Goal: Register for event/course

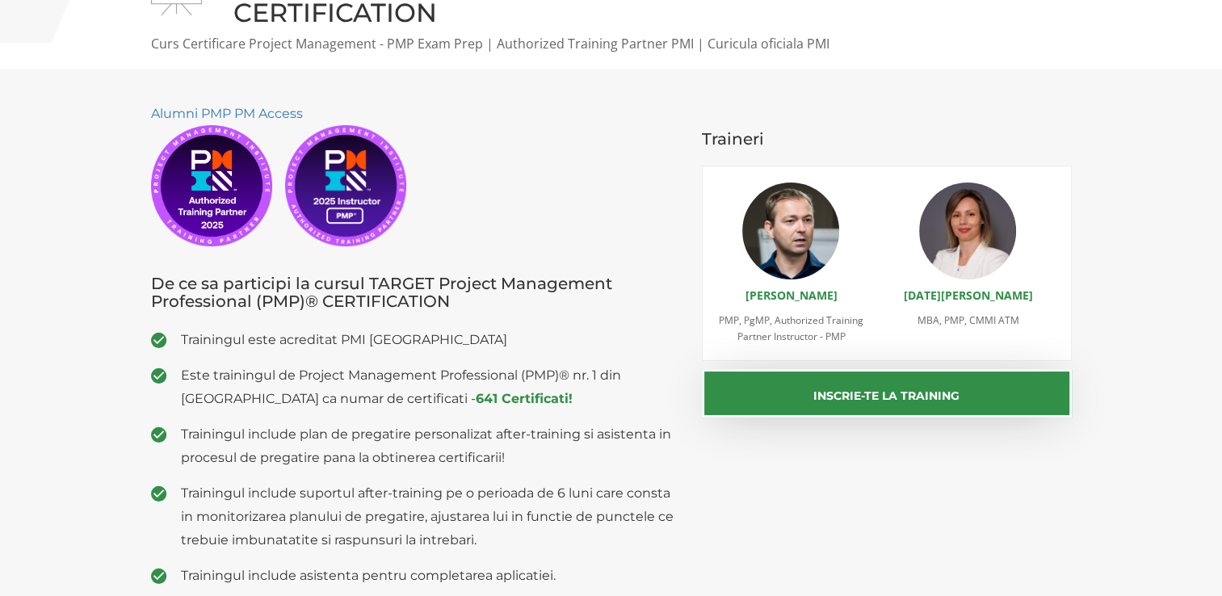
scroll to position [242, 0]
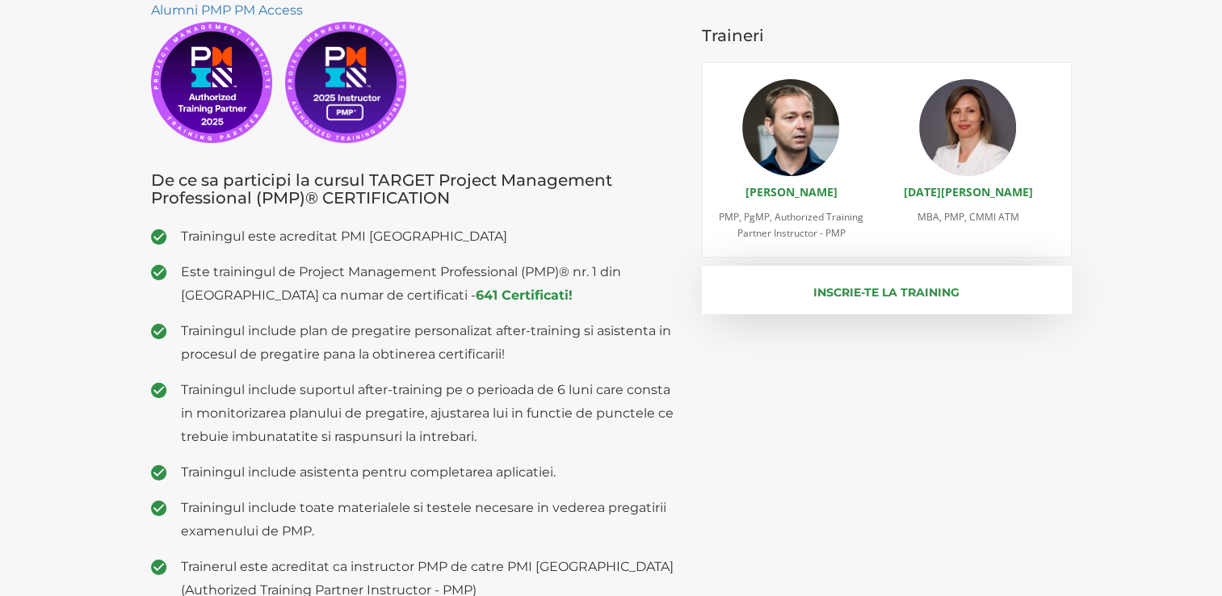
click at [859, 293] on button "Inscrie-te la training" at bounding box center [887, 290] width 370 height 48
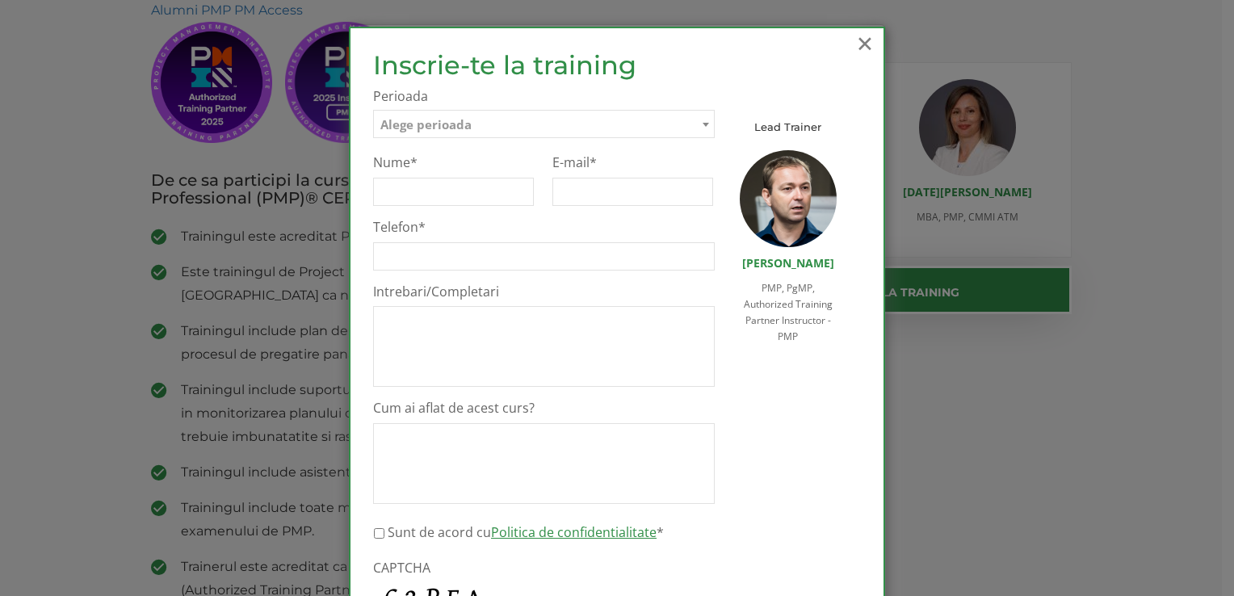
click at [863, 38] on span "×" at bounding box center [864, 43] width 21 height 44
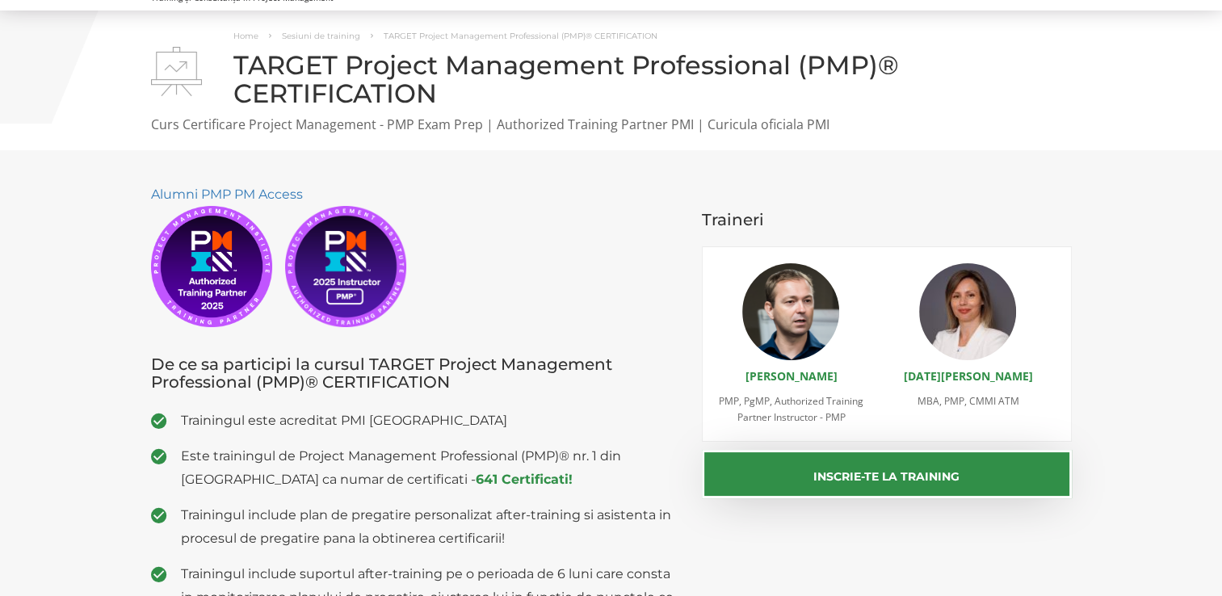
scroll to position [0, 0]
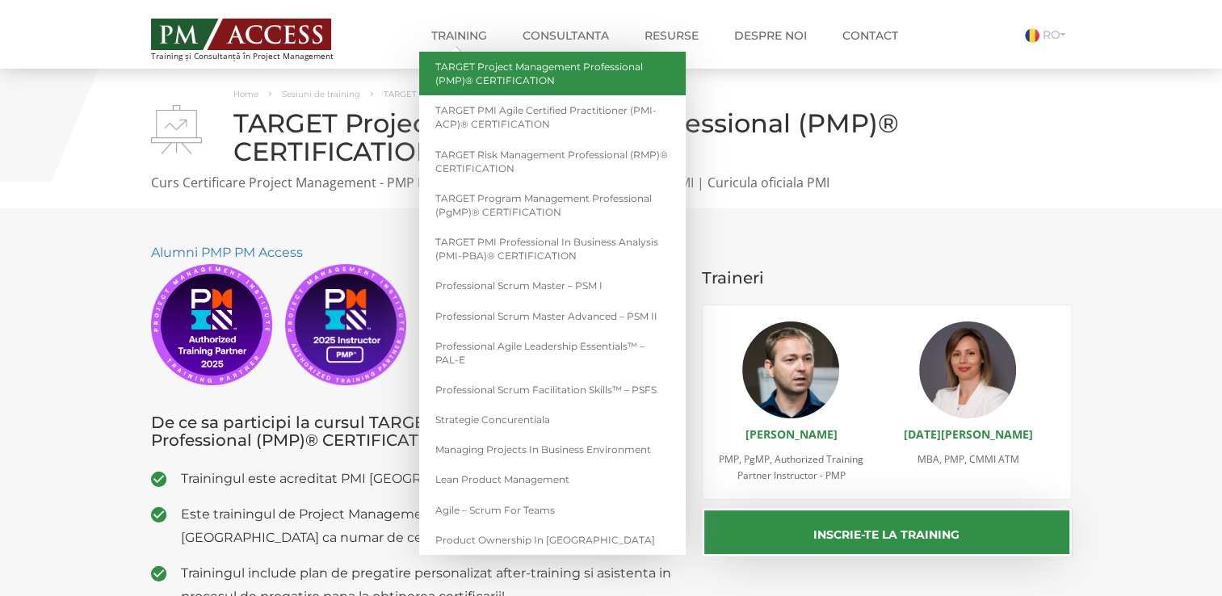
click at [527, 75] on link "TARGET Project Management Professional (PMP)® CERTIFICATION" at bounding box center [552, 74] width 267 height 44
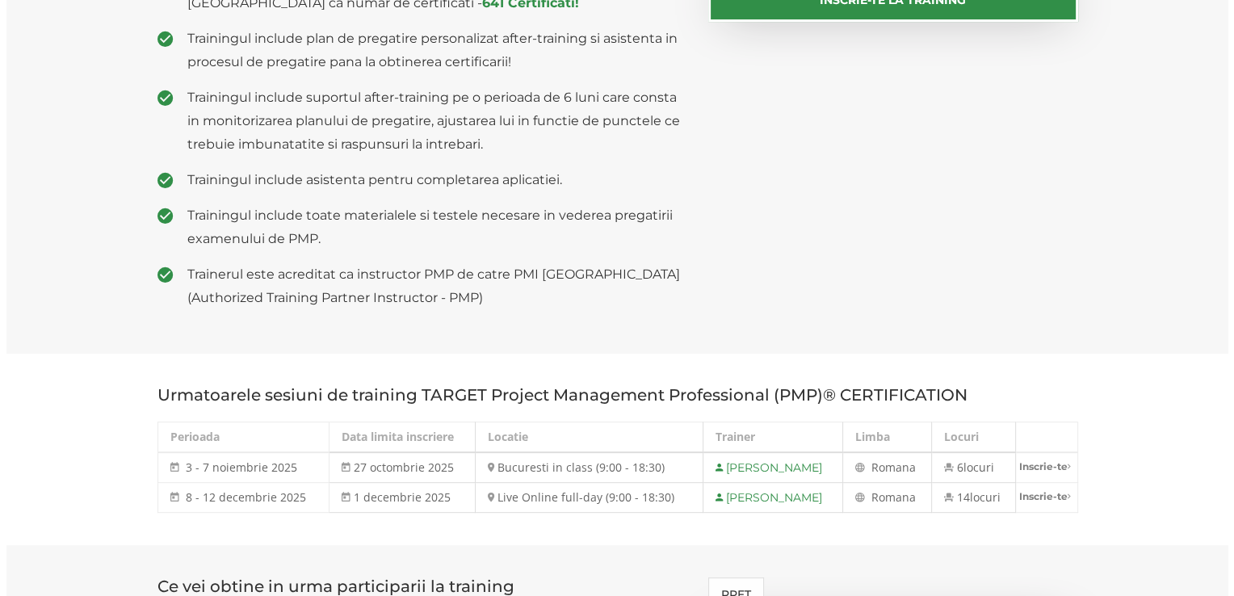
scroll to position [727, 0]
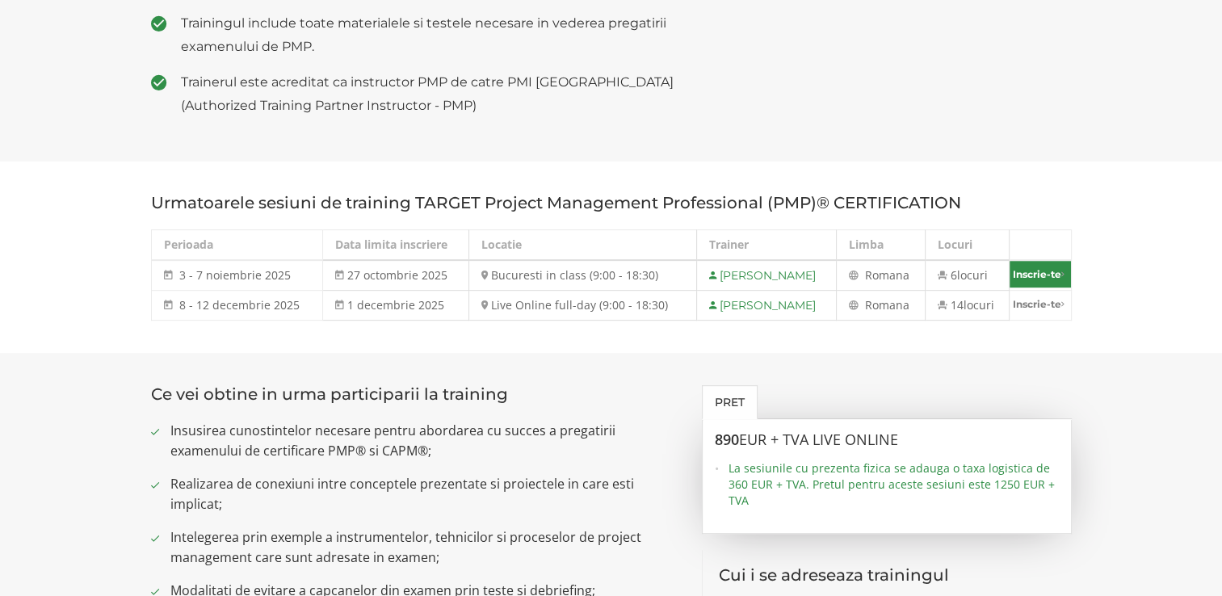
click at [1055, 273] on link "Inscrie-te" at bounding box center [1040, 274] width 61 height 27
select select "Bucuresti in class (9:00 - 18:30) - 3 noiembrie - 7 noiembrie 2025"
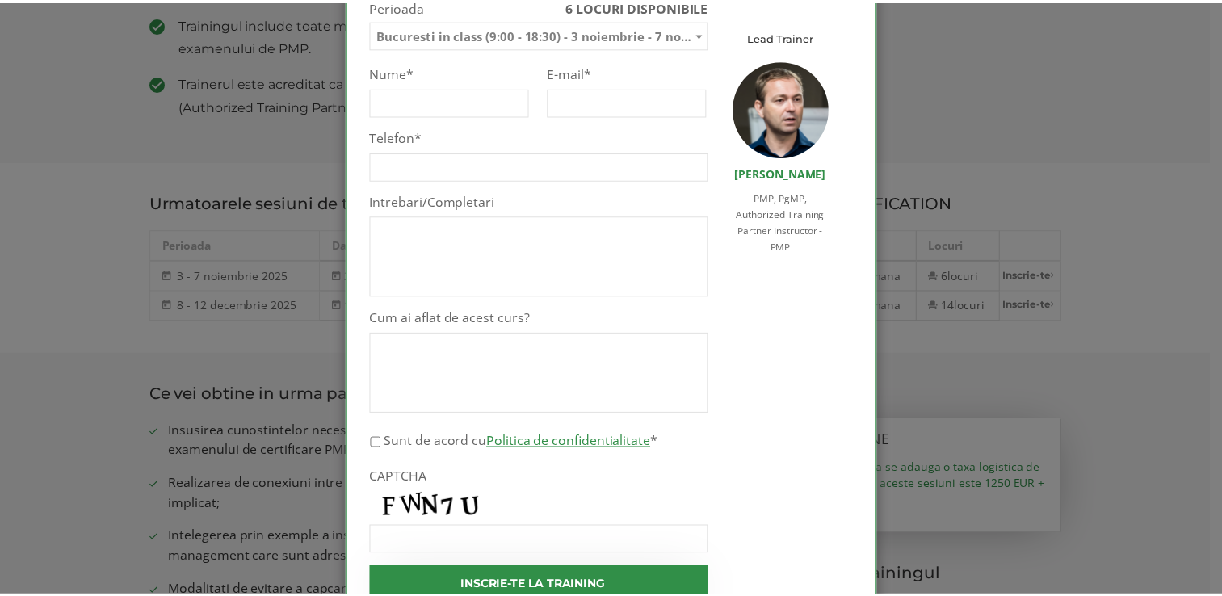
scroll to position [0, 0]
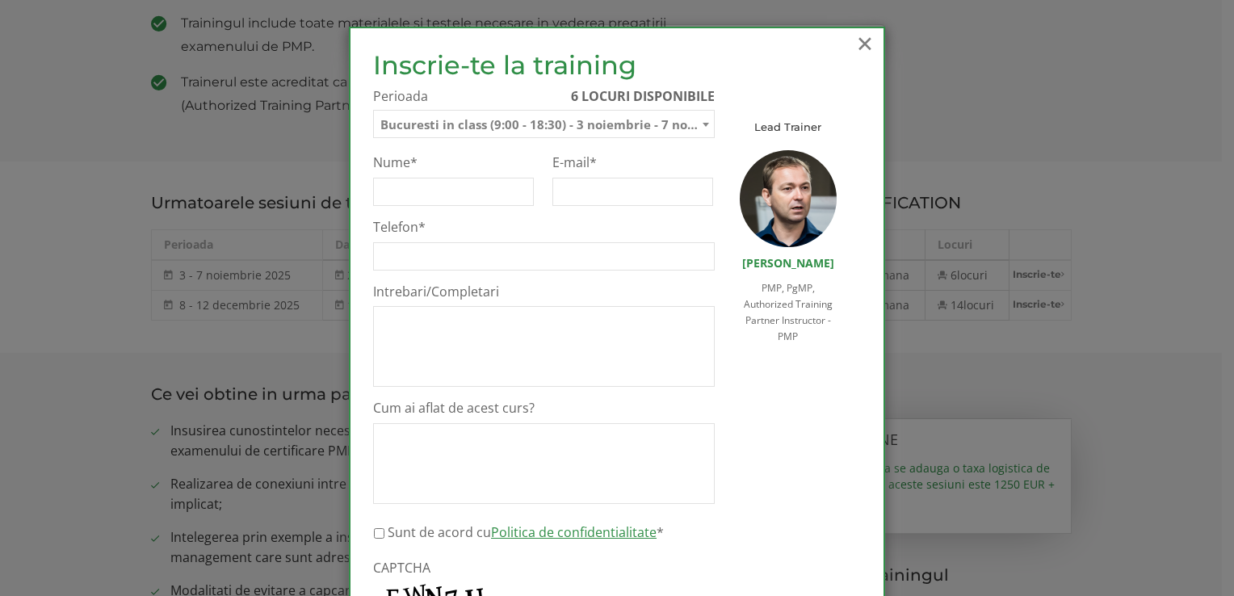
drag, startPoint x: 860, startPoint y: 38, endPoint x: 840, endPoint y: 73, distance: 40.2
click at [860, 37] on span "×" at bounding box center [864, 43] width 21 height 44
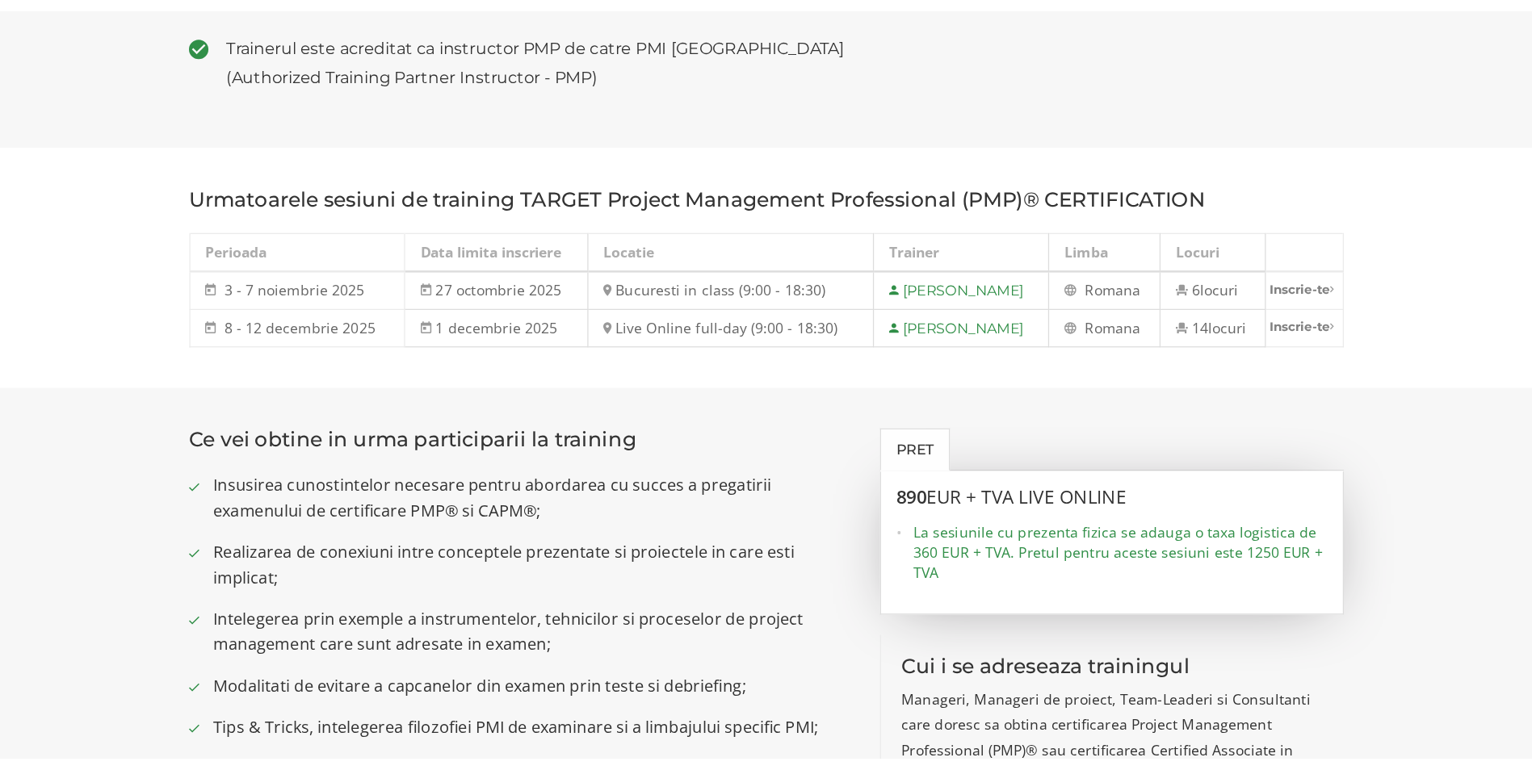
scroll to position [808, 0]
